Goal: Check status: Check status

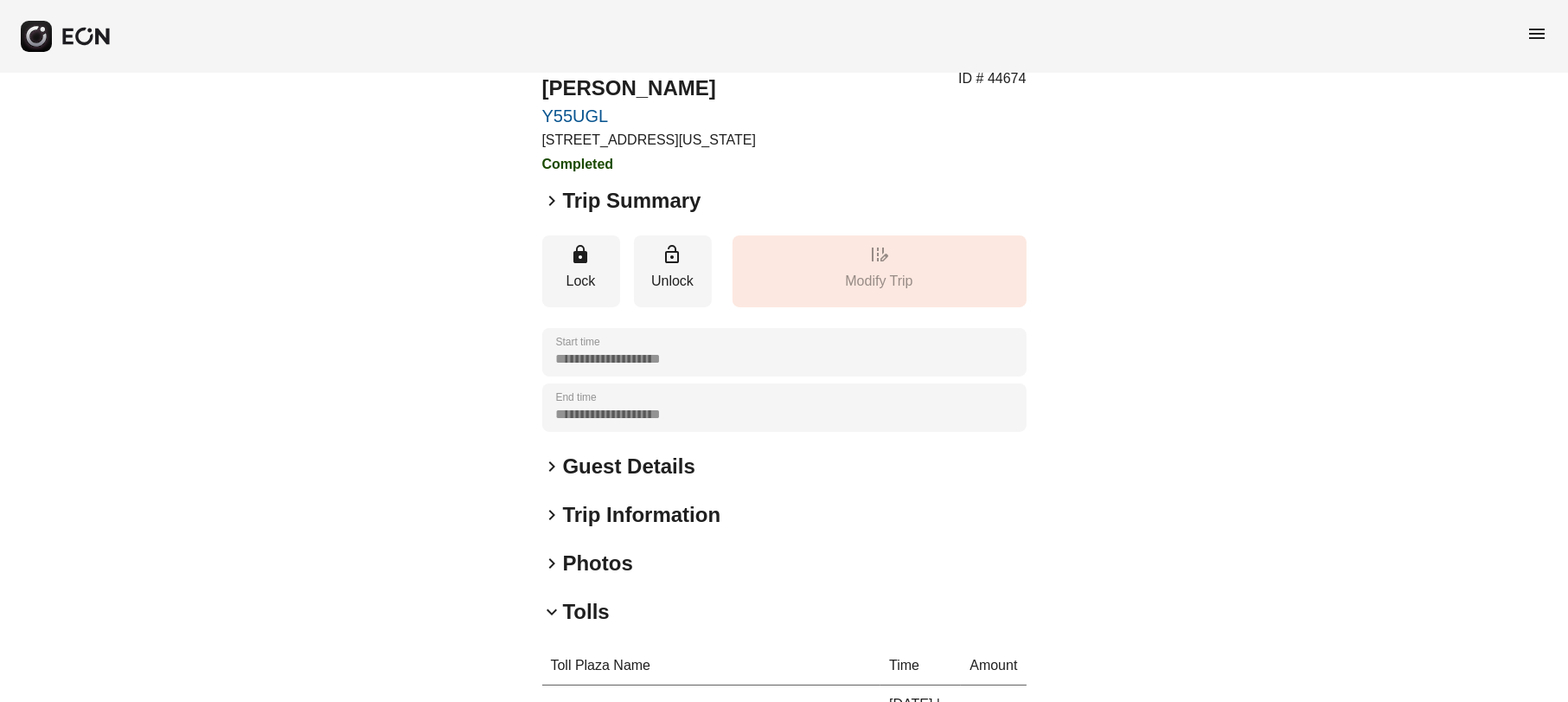
click at [1552, 14] on div "menu" at bounding box center [784, 36] width 1568 height 73
click at [1548, 26] on div "menu" at bounding box center [784, 36] width 1568 height 73
click at [1532, 43] on span "menu" at bounding box center [1536, 33] width 20 height 20
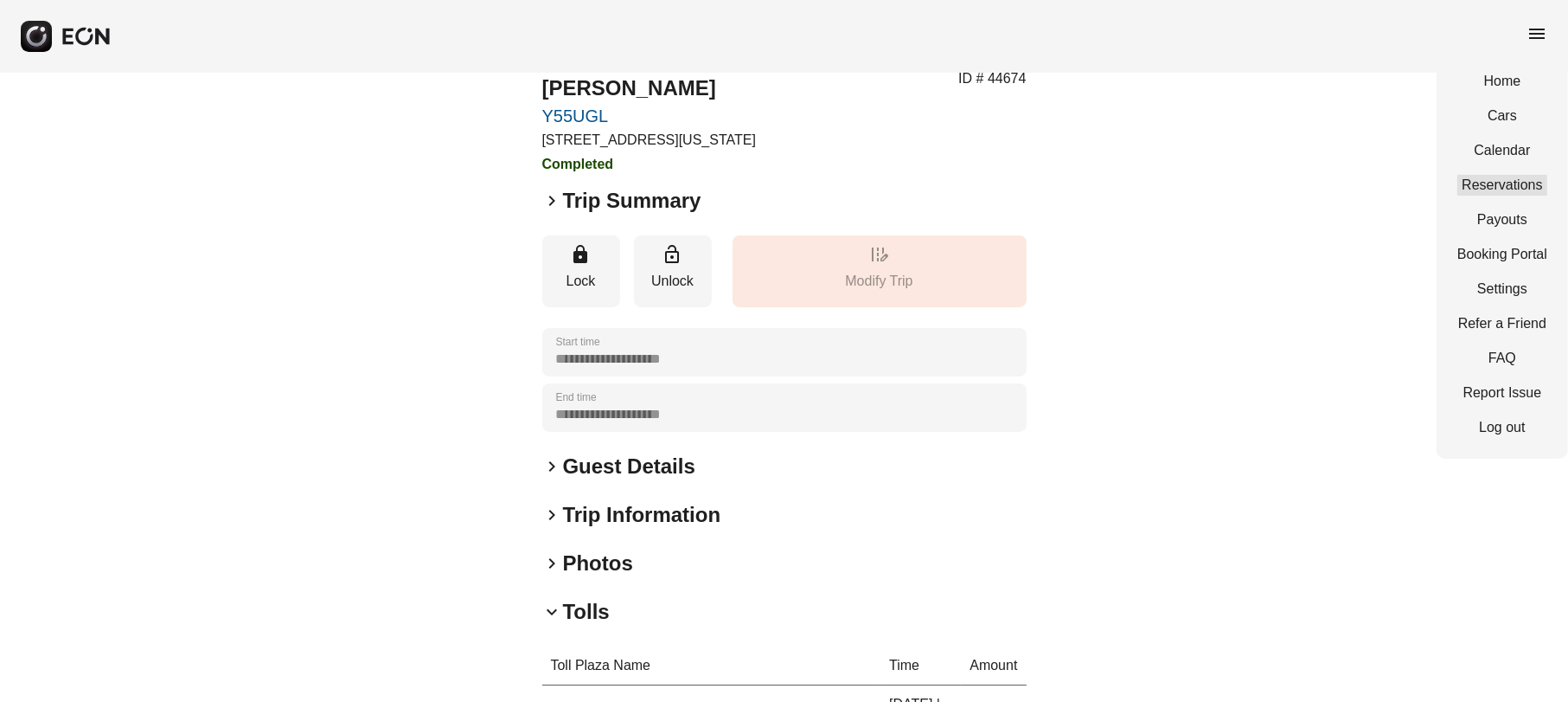
click at [1523, 181] on link "Reservations" at bounding box center [1502, 185] width 90 height 20
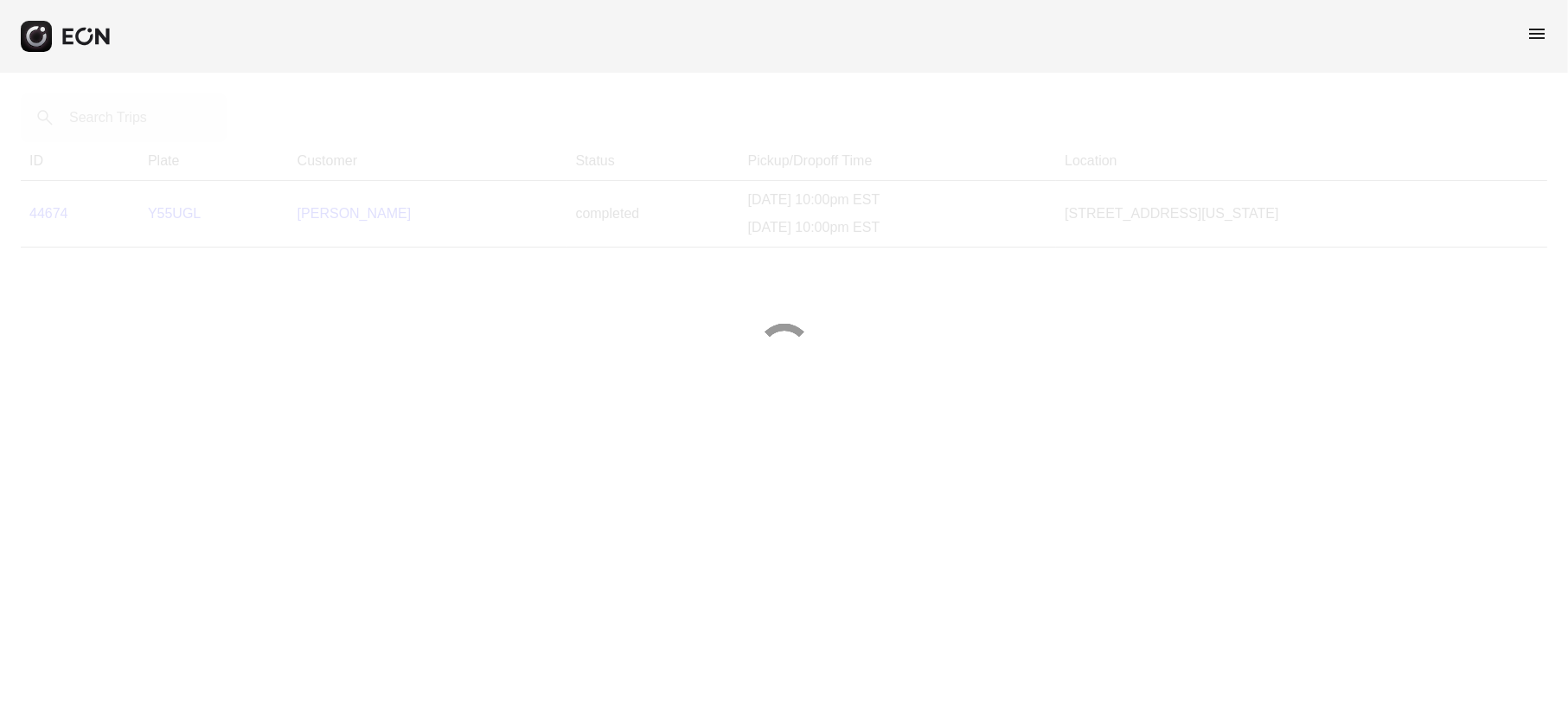
click at [140, 109] on div at bounding box center [784, 351] width 1568 height 702
click at [140, 118] on div at bounding box center [784, 351] width 1568 height 702
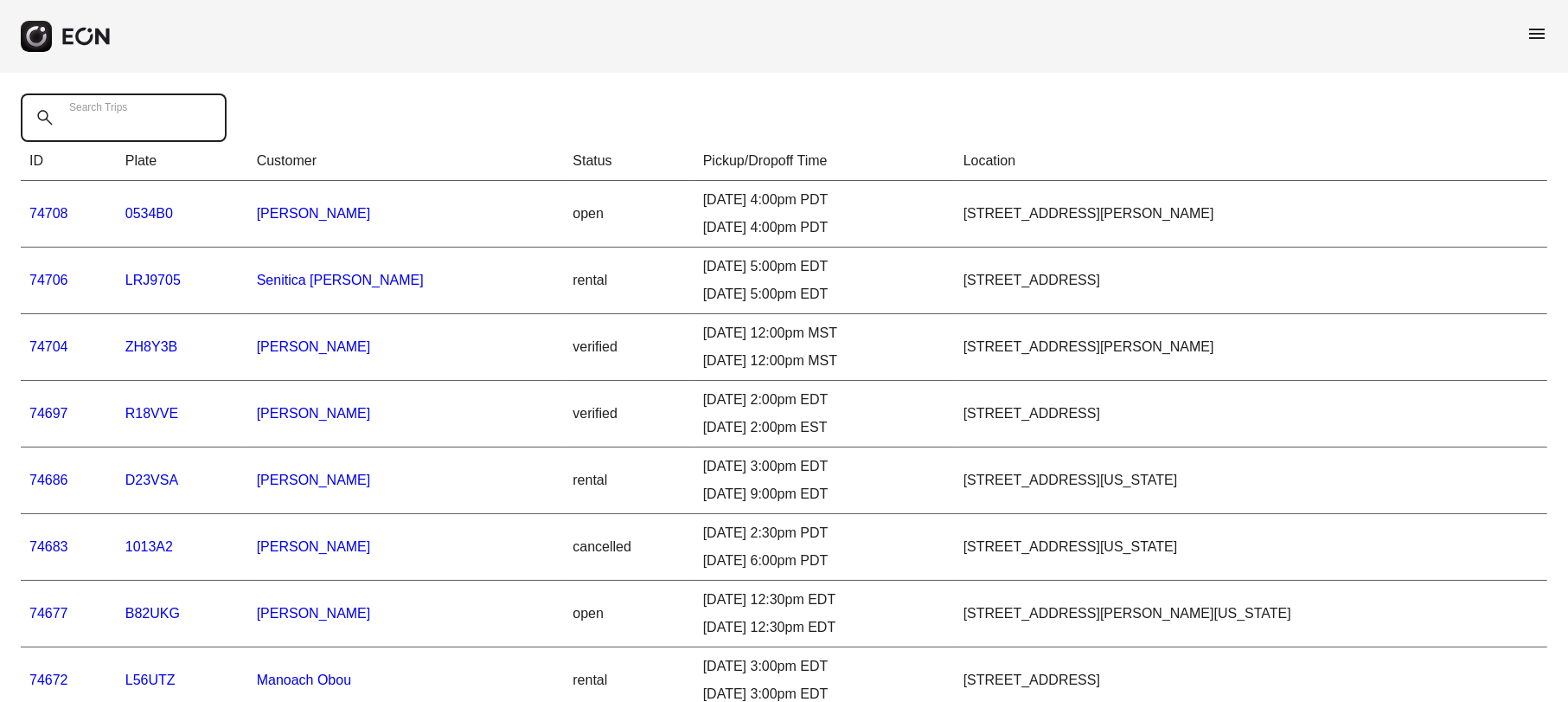
click at [154, 119] on Trips "Search Trips" at bounding box center [123, 118] width 206 height 48
paste Trips "*****"
type Trips "*****"
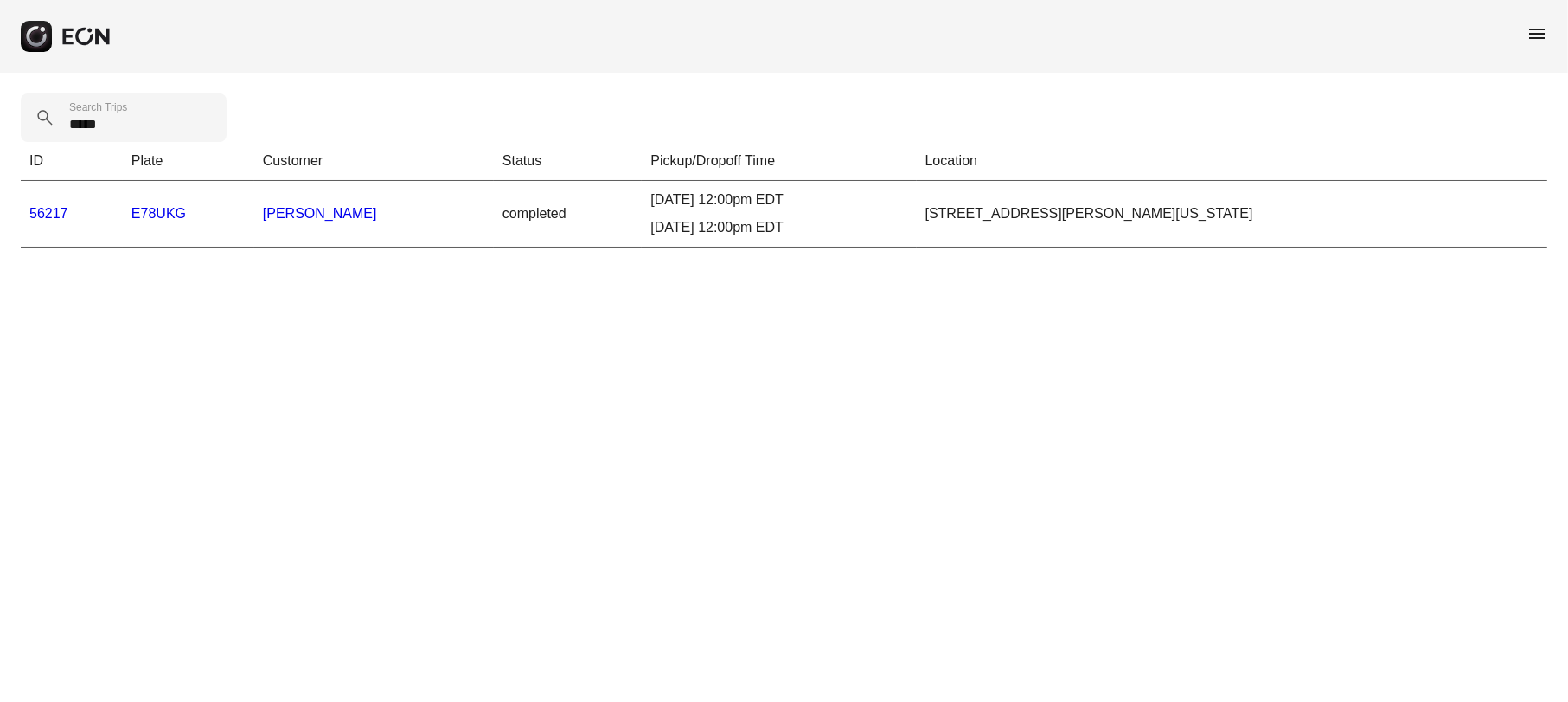
click at [58, 210] on link "56217" at bounding box center [48, 213] width 39 height 15
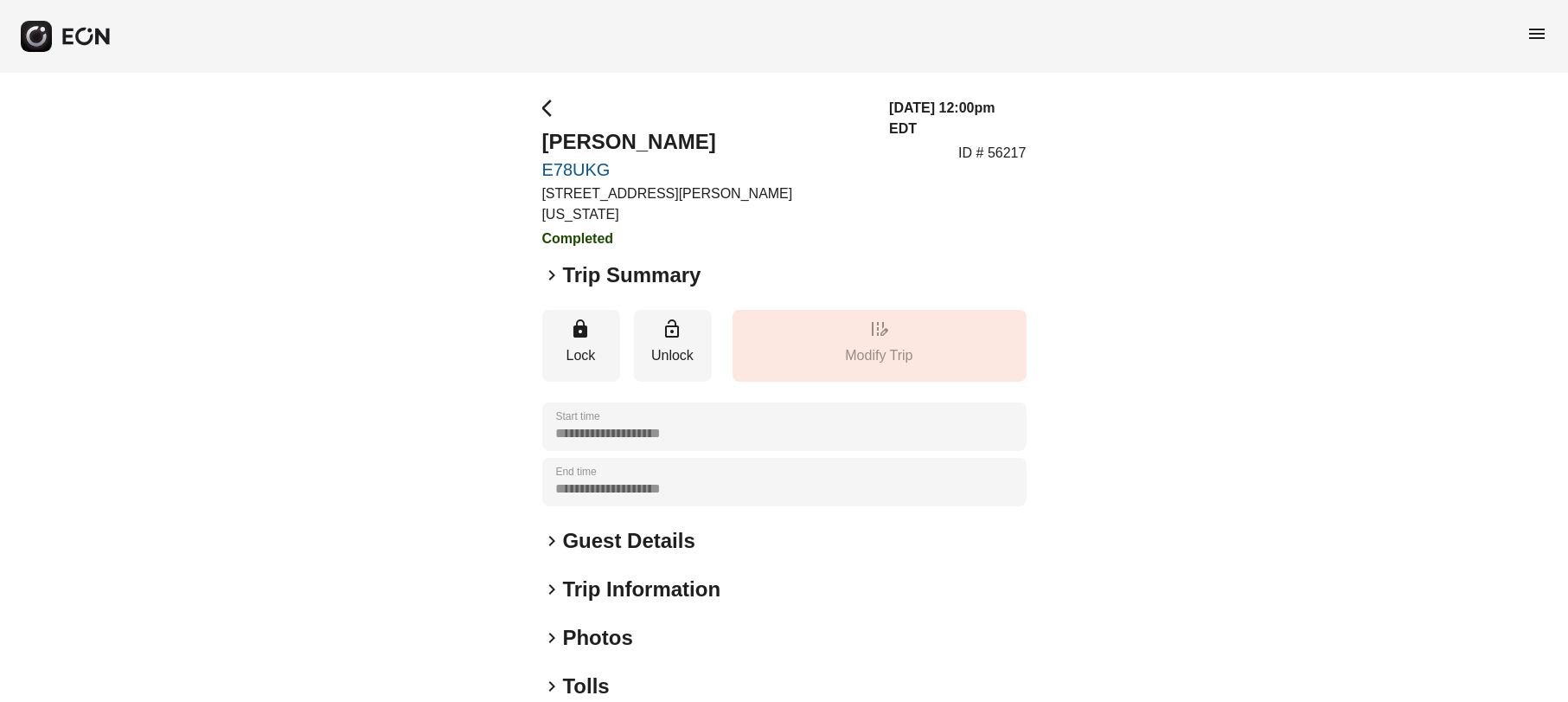
scroll to position [161, 0]
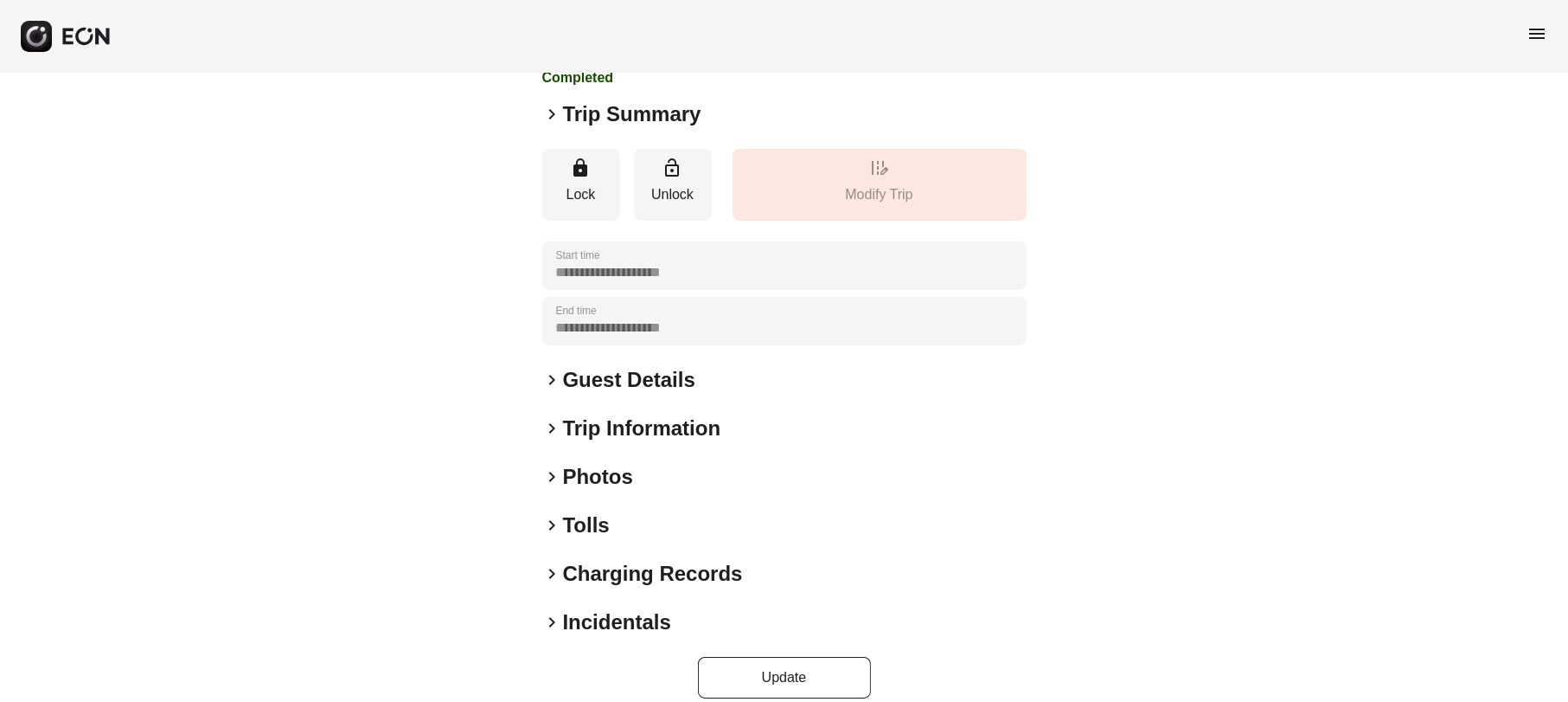
click at [546, 514] on span "keyboard_arrow_right" at bounding box center [552, 524] width 20 height 20
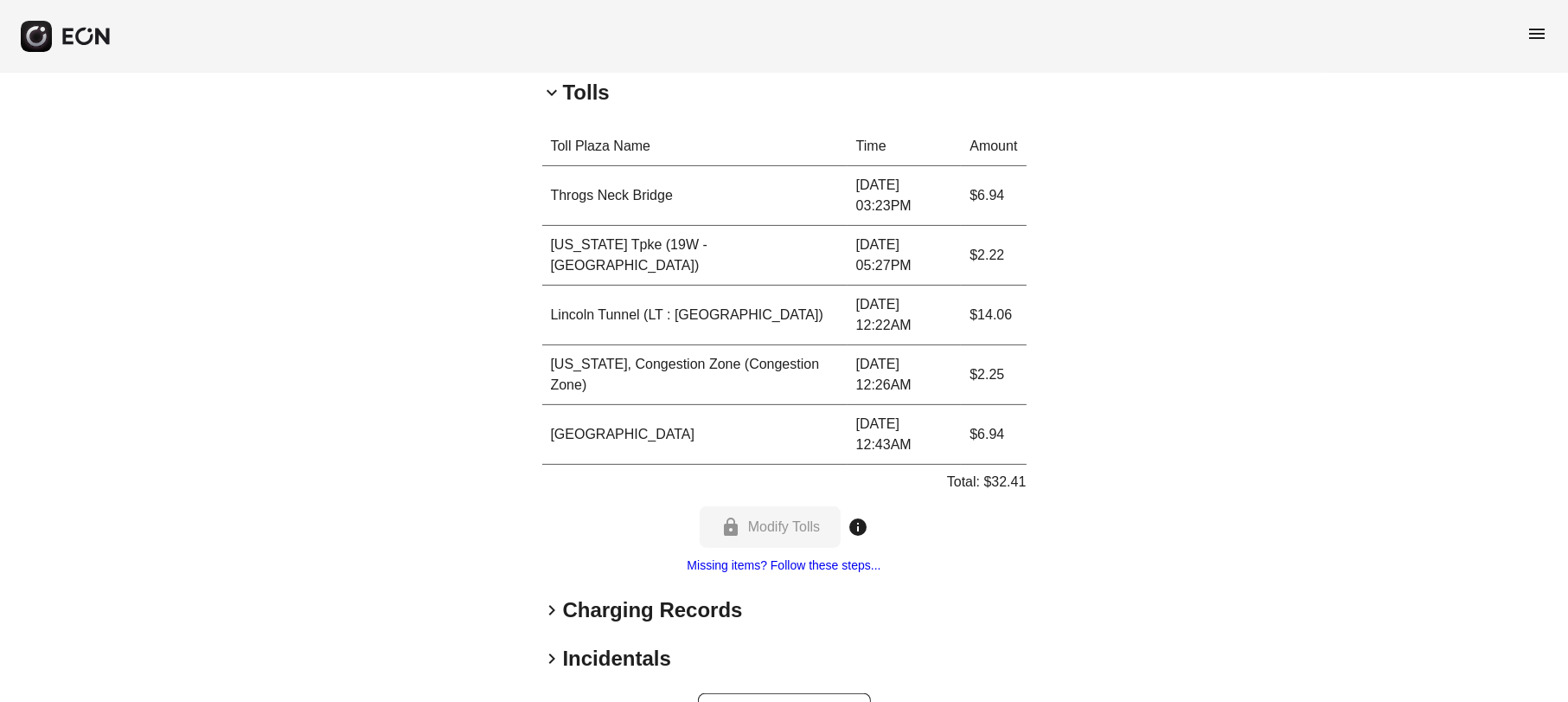
scroll to position [486, 0]
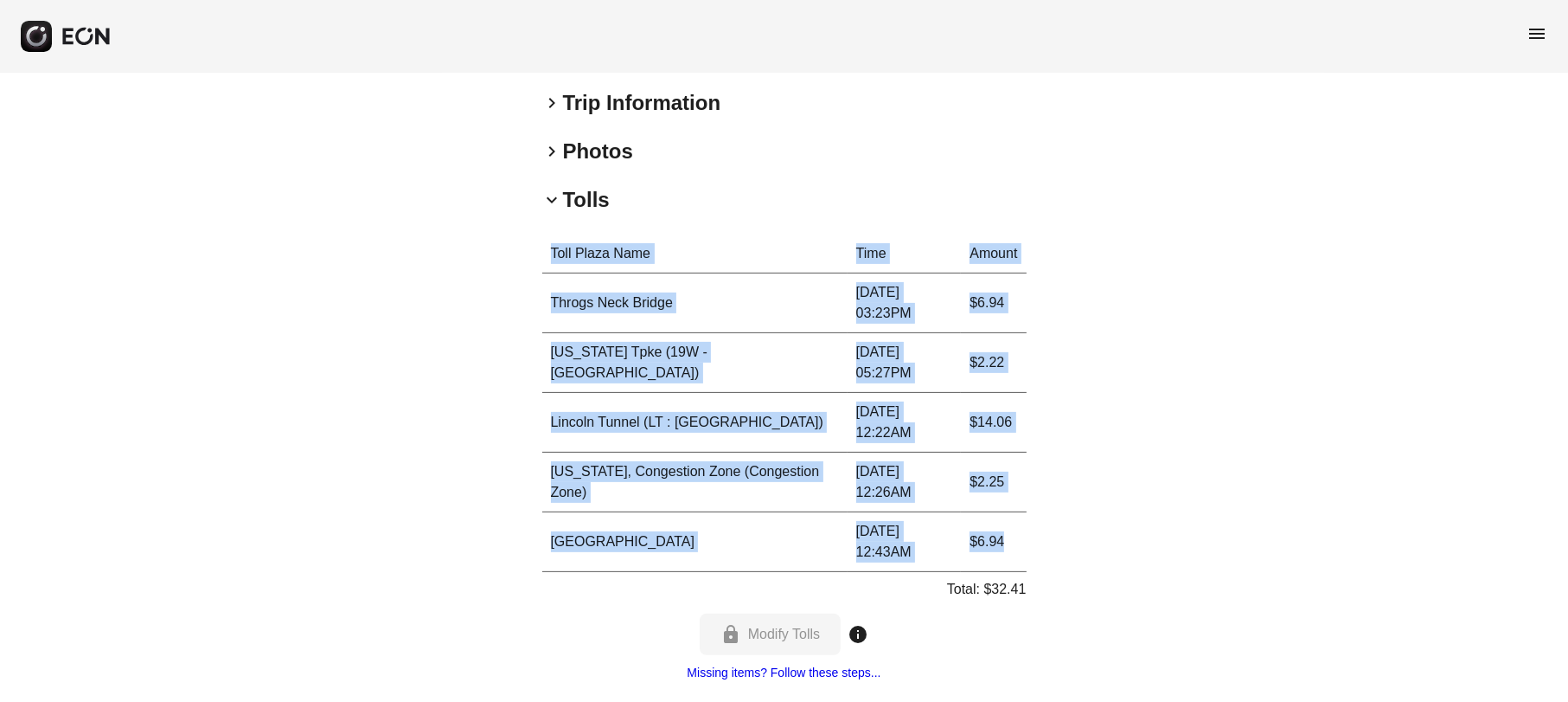
drag, startPoint x: 552, startPoint y: 226, endPoint x: 1016, endPoint y: 529, distance: 554.2
click at [1016, 529] on table "Toll Plaza Name Time Amount [GEOGRAPHIC_DATA] [DATE] 03:23PM $6.94 [US_STATE][G…" at bounding box center [784, 402] width 484 height 337
copy table "Toll Plaza Name Time Amount [GEOGRAPHIC_DATA] [DATE] 03:23PM $6.94 [US_STATE][G…"
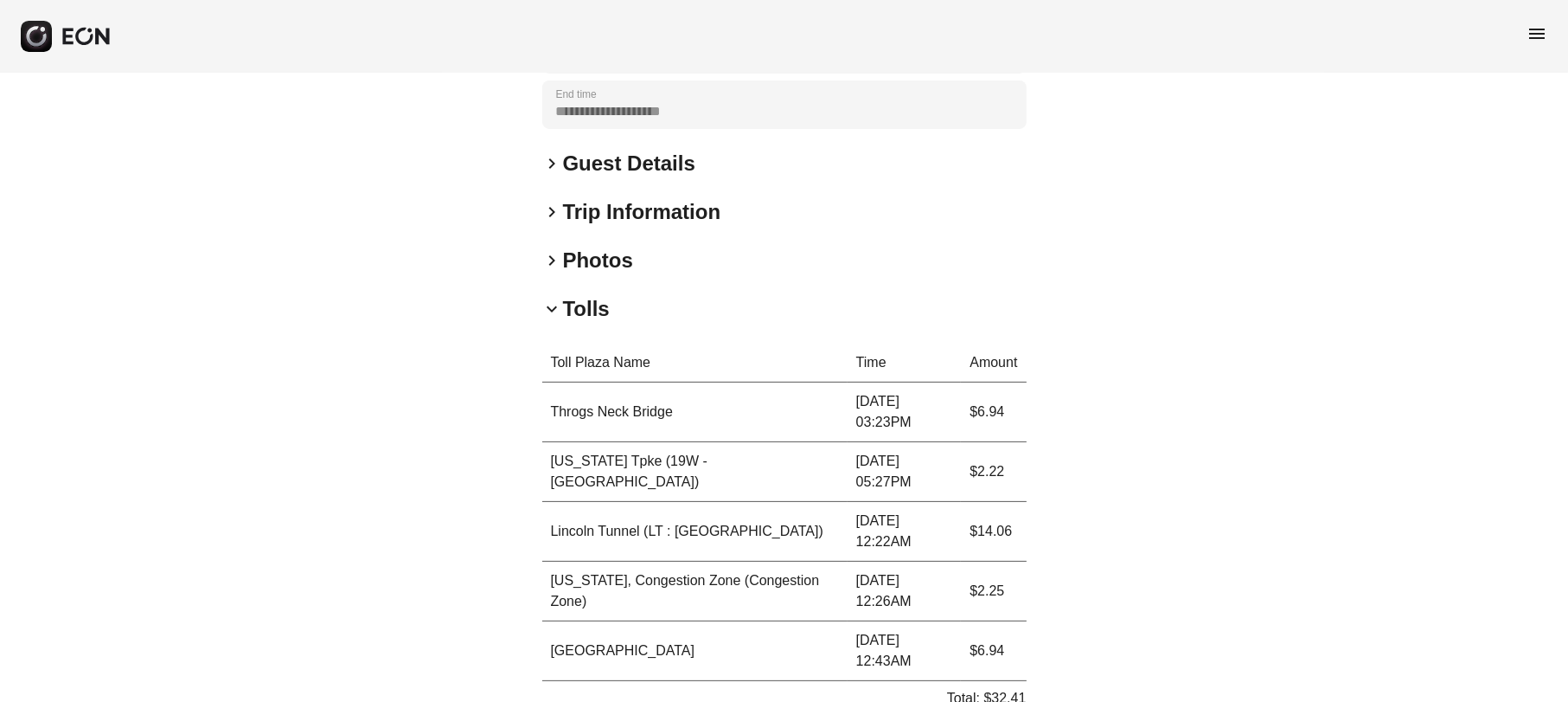
click at [1553, 41] on div "menu" at bounding box center [784, 36] width 1568 height 73
click at [1541, 32] on span "menu" at bounding box center [1536, 33] width 20 height 20
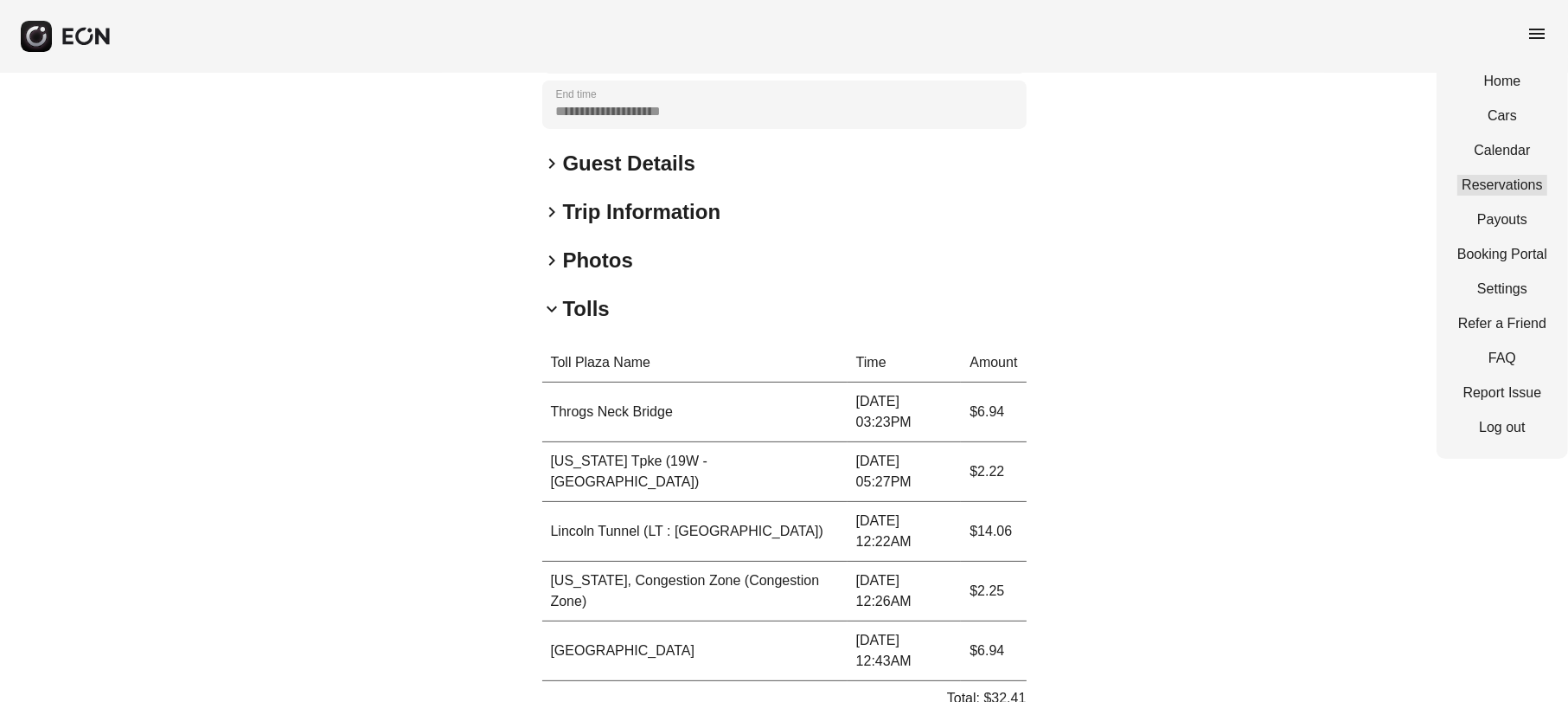
click at [1519, 190] on link "Reservations" at bounding box center [1502, 185] width 90 height 20
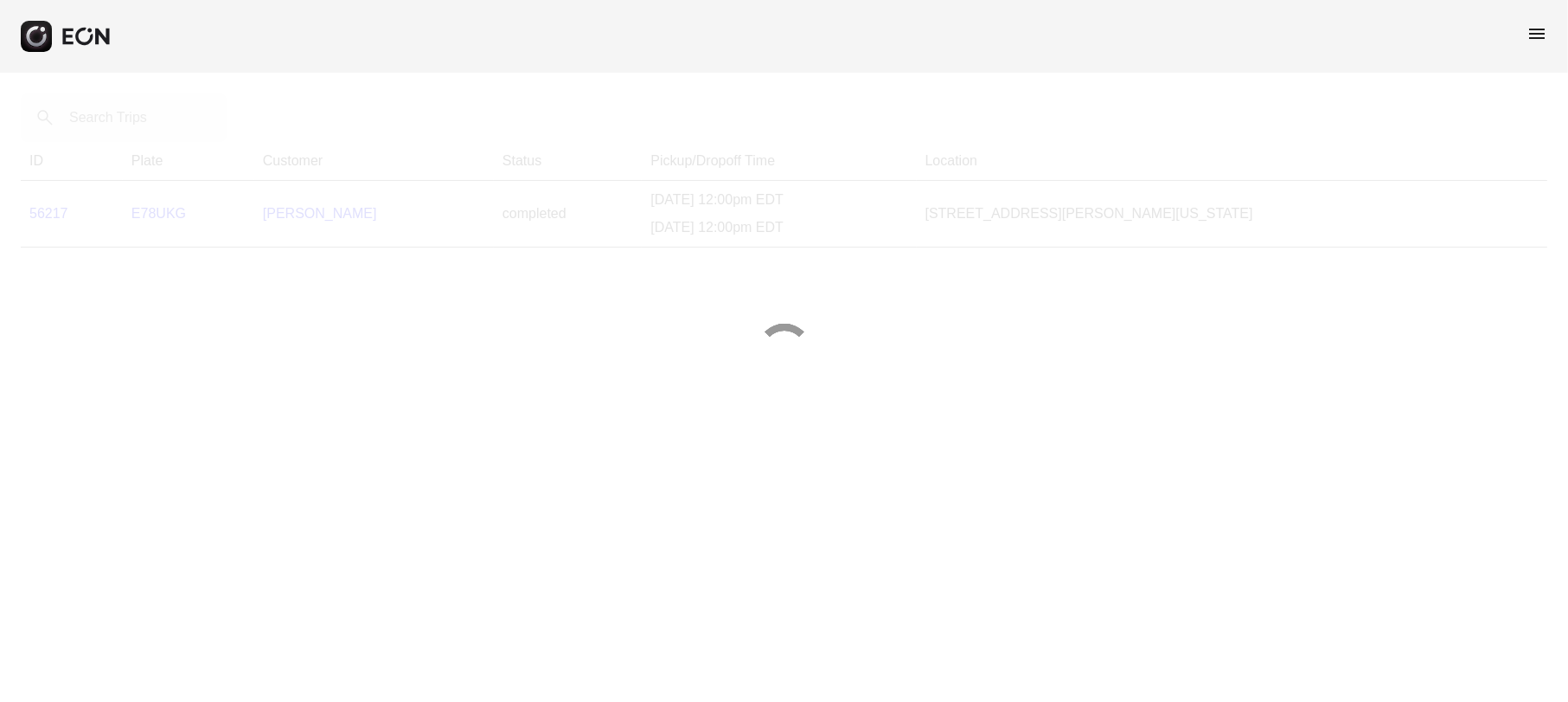
click at [123, 116] on div at bounding box center [784, 351] width 1568 height 702
click at [130, 120] on div at bounding box center [784, 351] width 1568 height 702
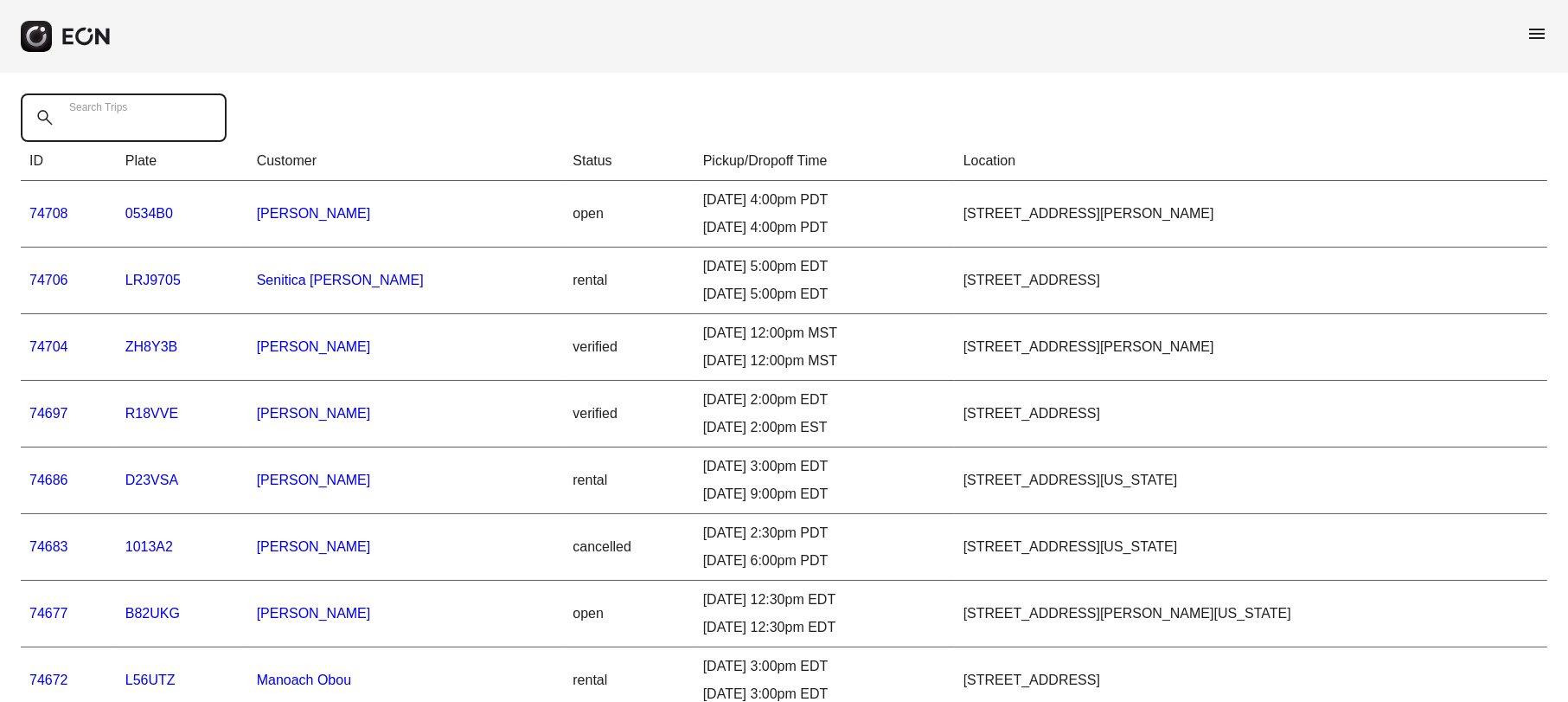
click at [135, 131] on Trips "Search Trips" at bounding box center [123, 118] width 206 height 48
paste Trips "*****"
type Trips "*****"
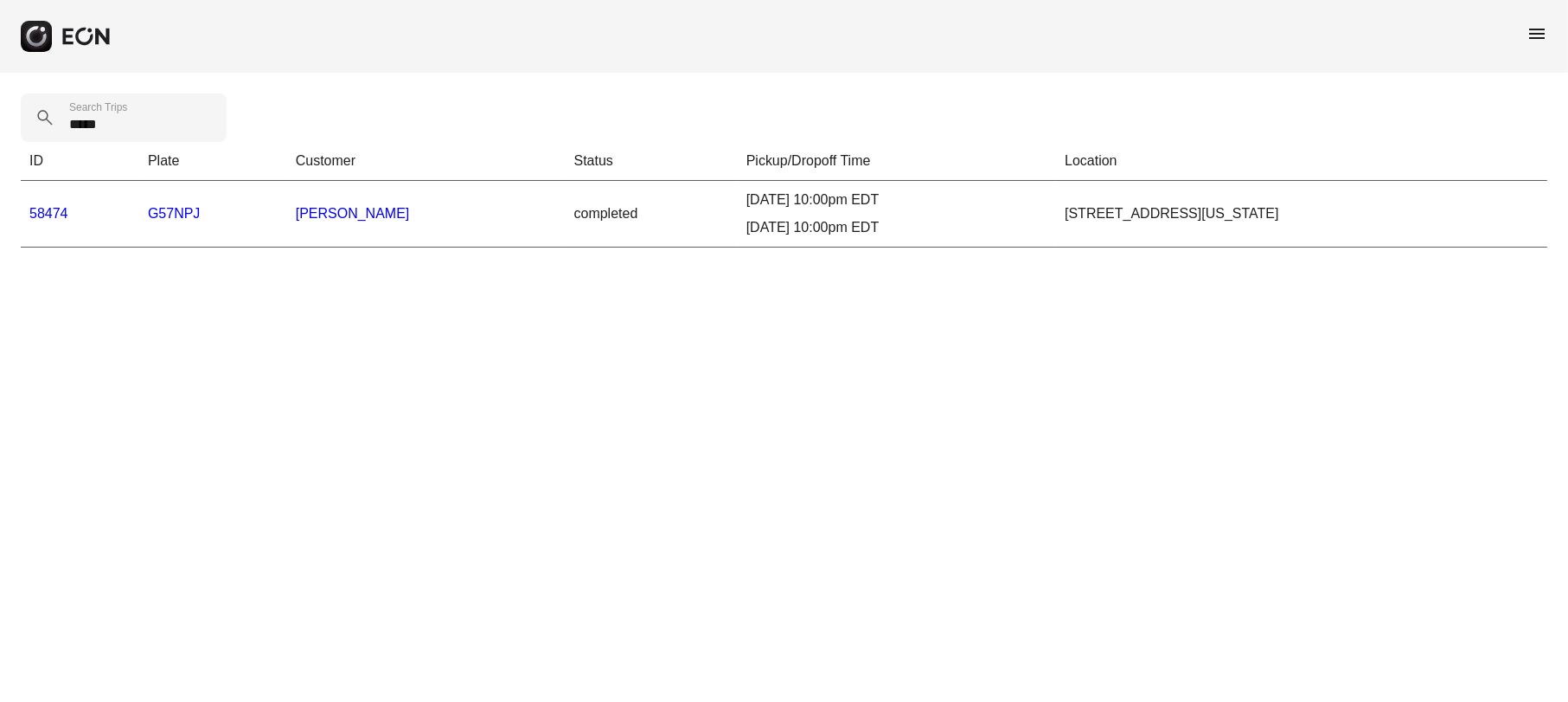
click at [45, 218] on link "58474" at bounding box center [48, 213] width 39 height 15
